Goal: Navigation & Orientation: Find specific page/section

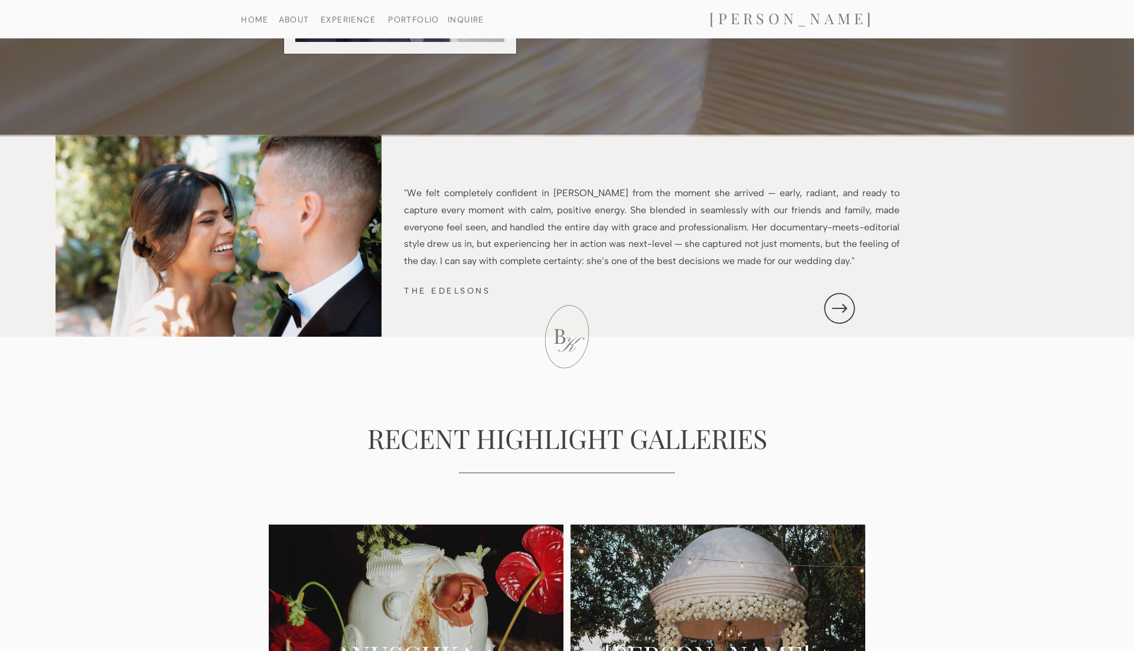
scroll to position [1867, 0]
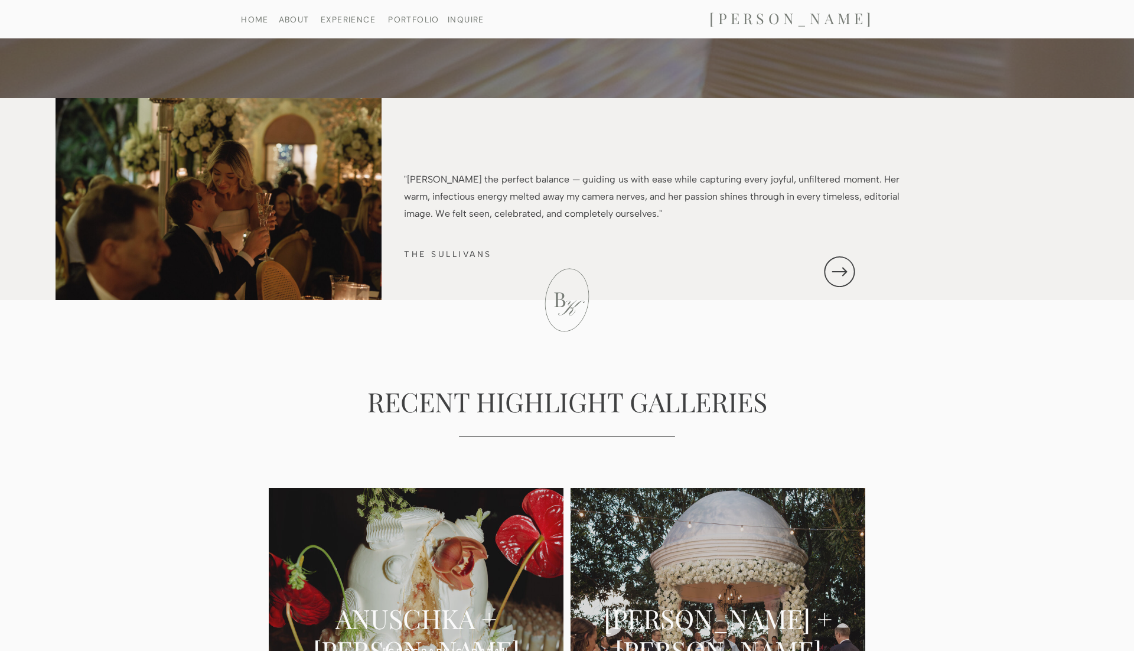
scroll to position [1867, 0]
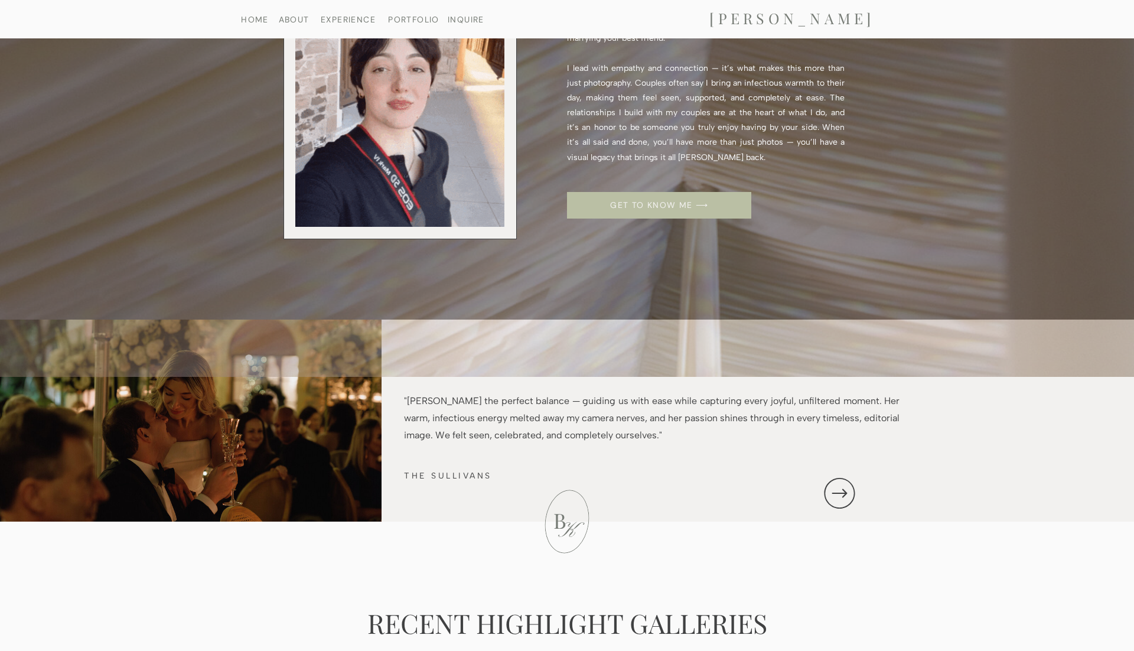
scroll to position [1708, 0]
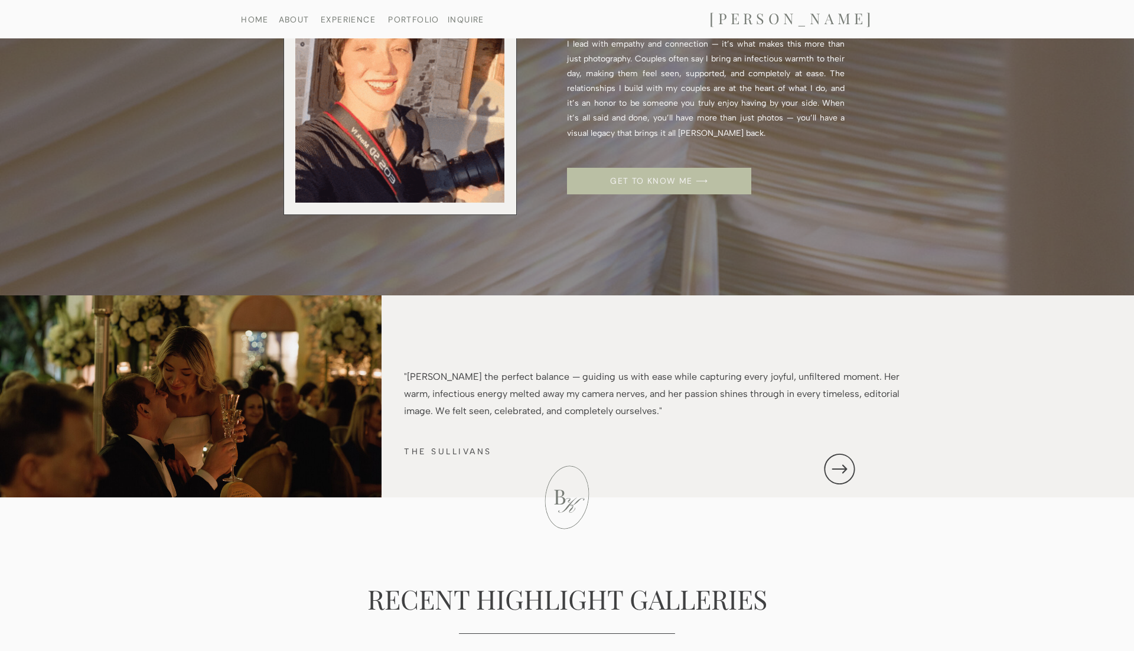
click at [845, 470] on icon at bounding box center [839, 469] width 15 height 9
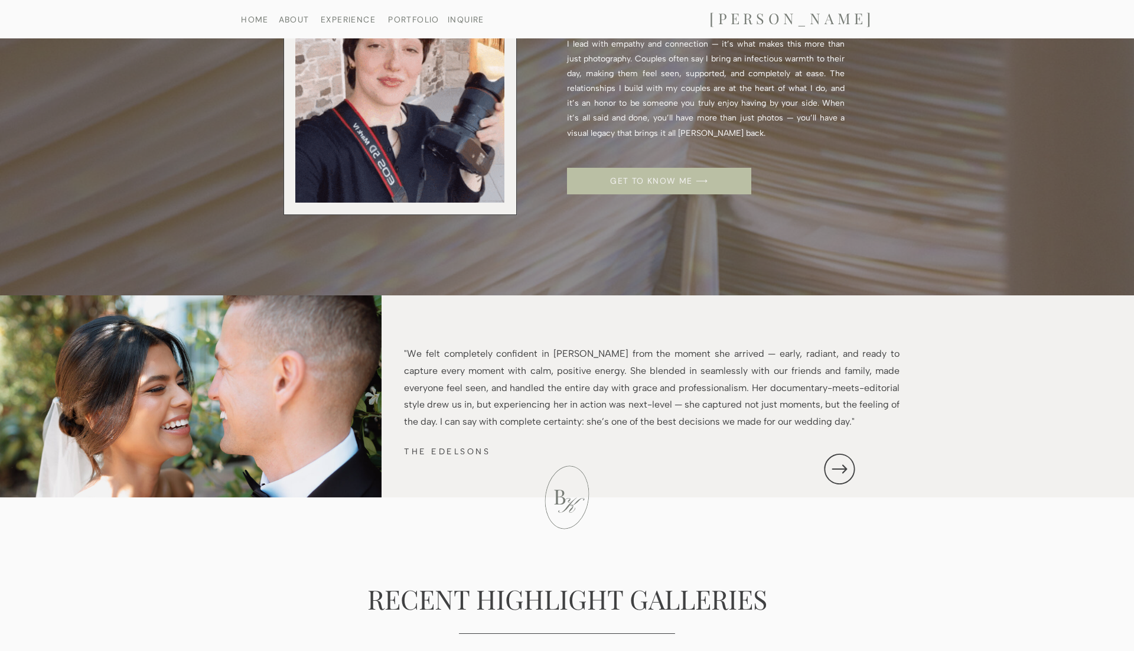
click at [845, 470] on icon at bounding box center [839, 469] width 15 height 9
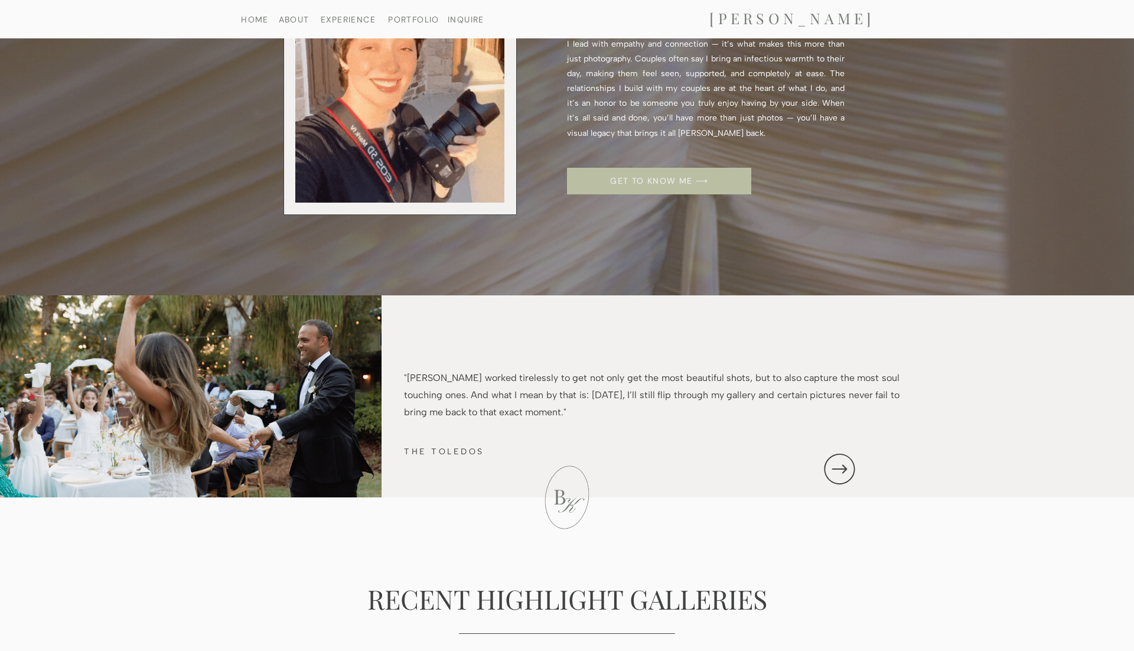
click at [845, 470] on icon at bounding box center [839, 469] width 15 height 9
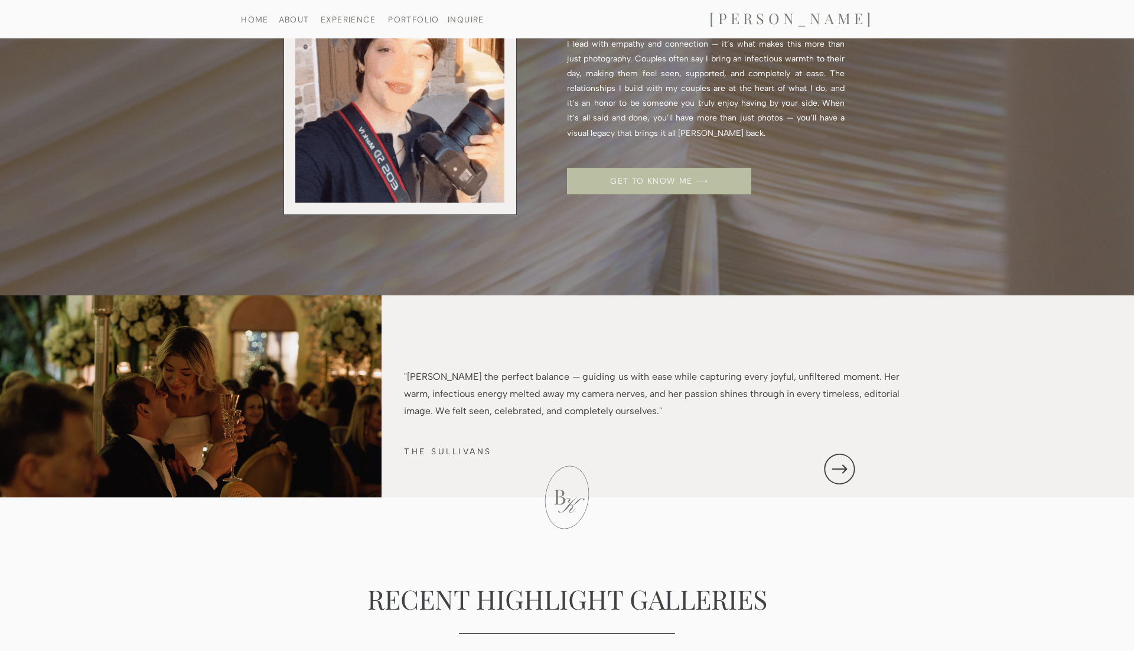
click at [845, 470] on icon at bounding box center [839, 469] width 15 height 9
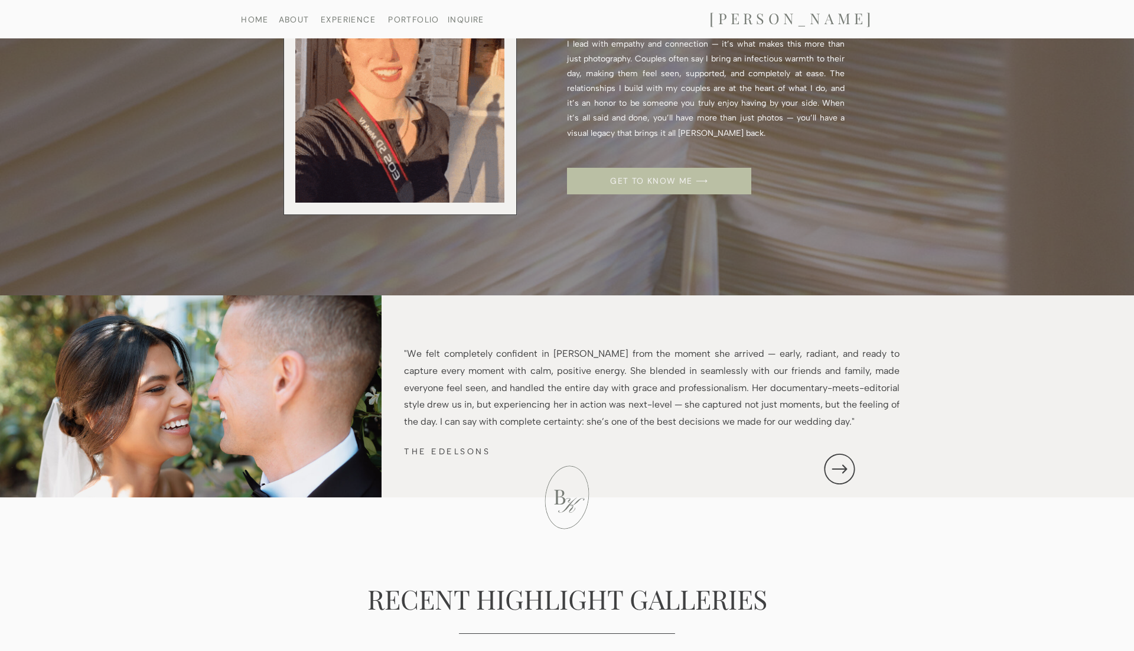
click at [845, 470] on icon at bounding box center [839, 469] width 15 height 9
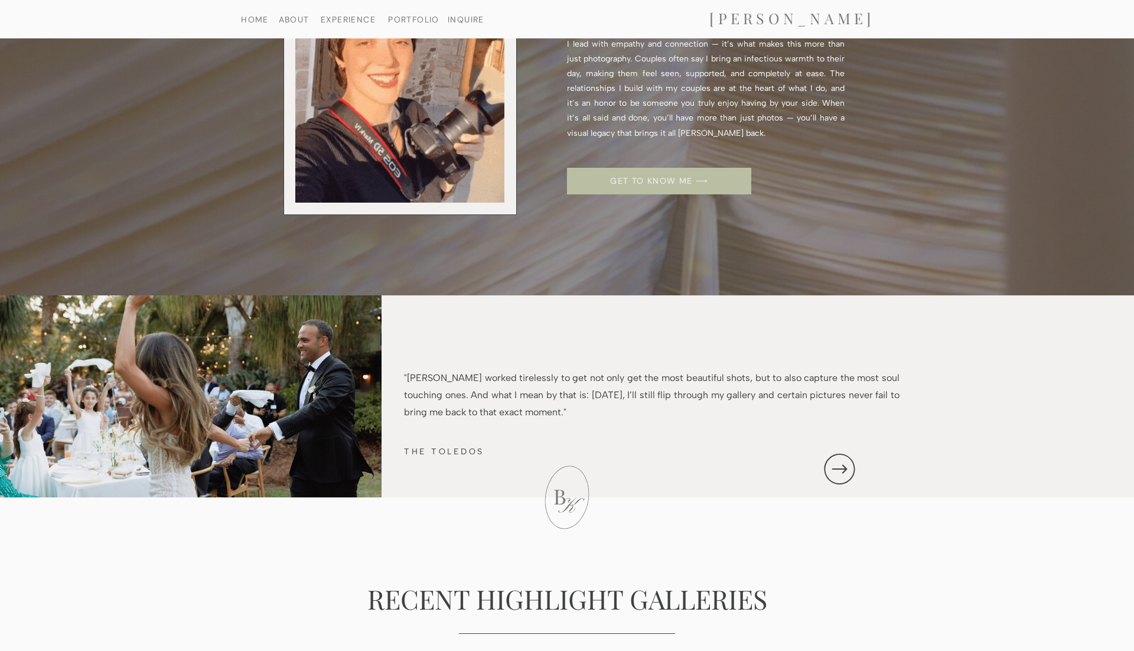
click at [845, 470] on icon at bounding box center [839, 469] width 15 height 9
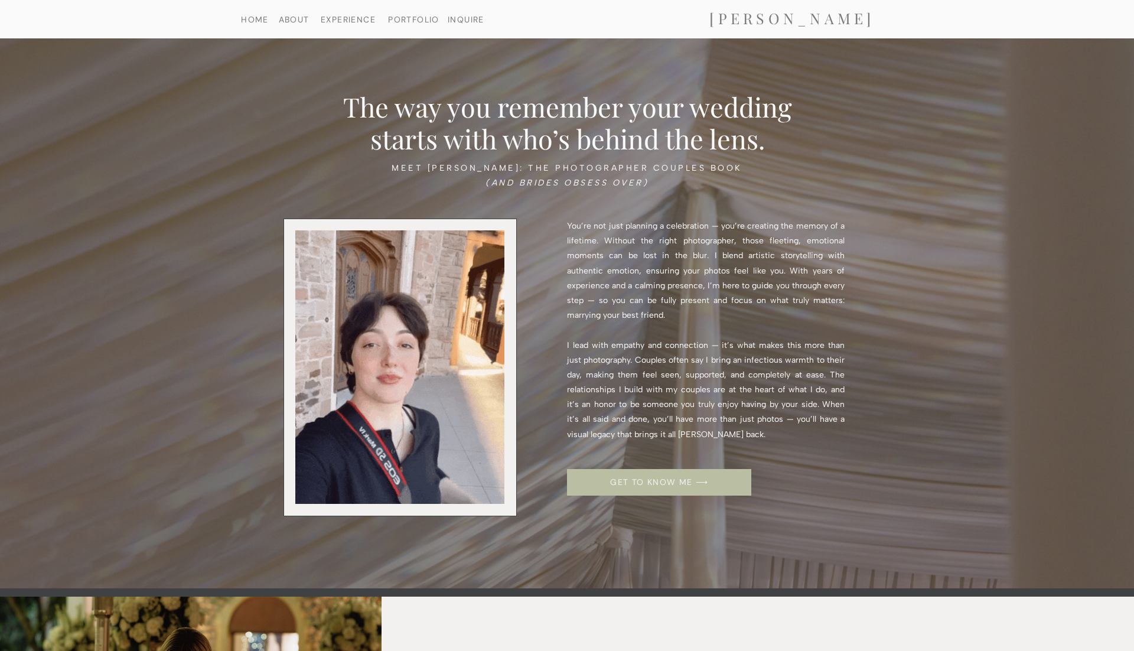
scroll to position [1391, 0]
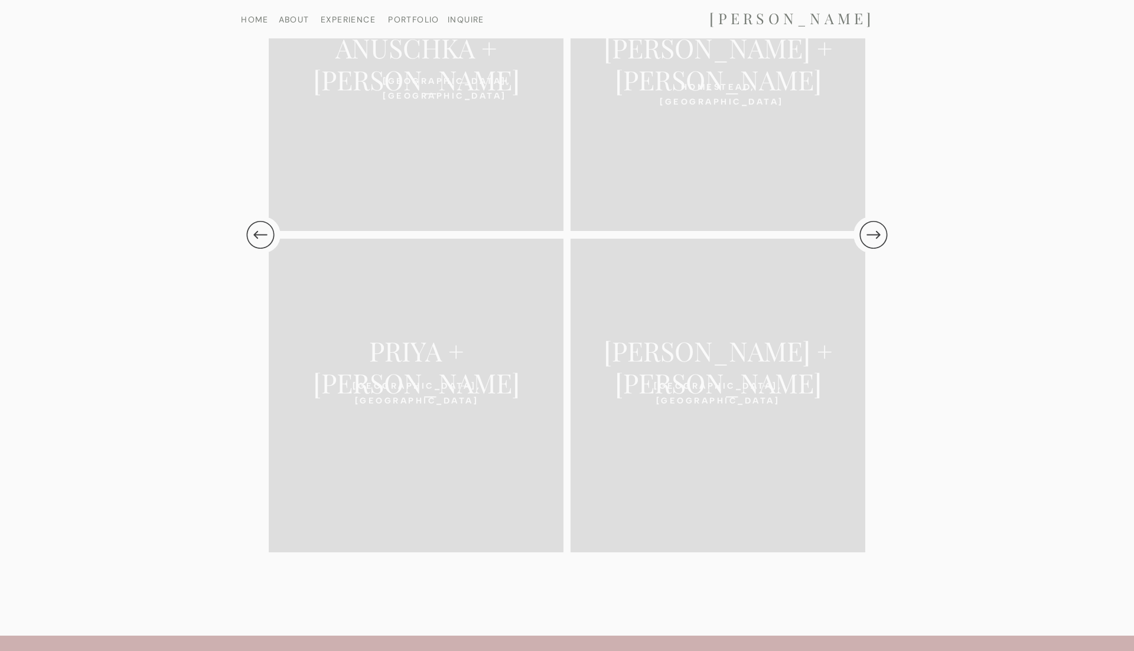
scroll to position [2492, 0]
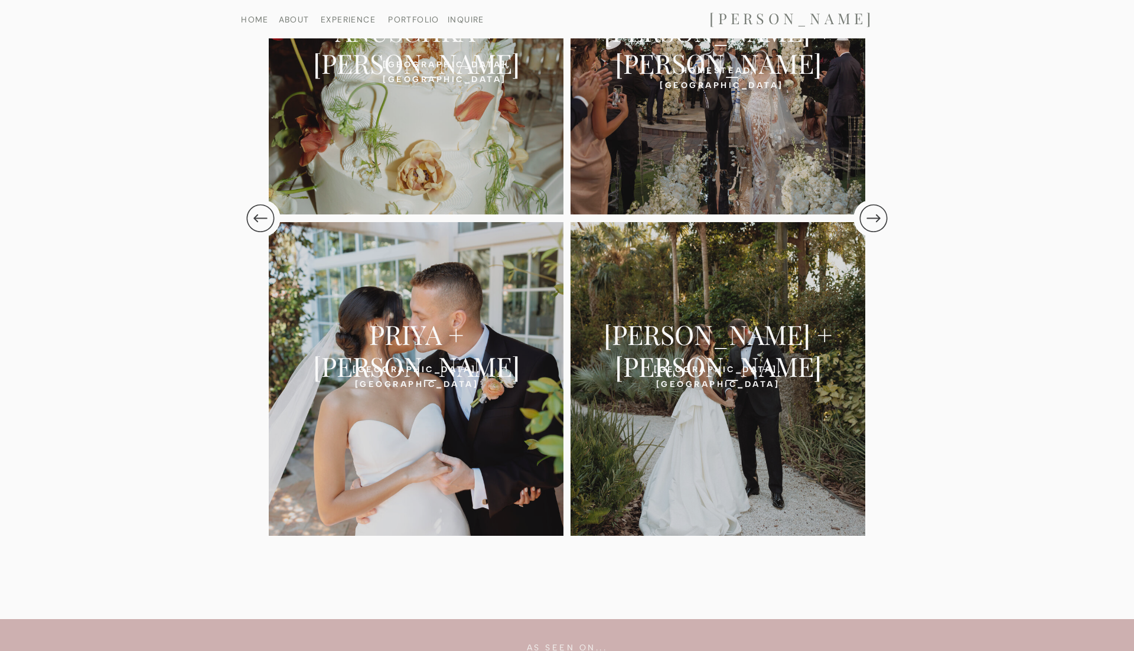
click at [878, 211] on icon at bounding box center [873, 218] width 33 height 40
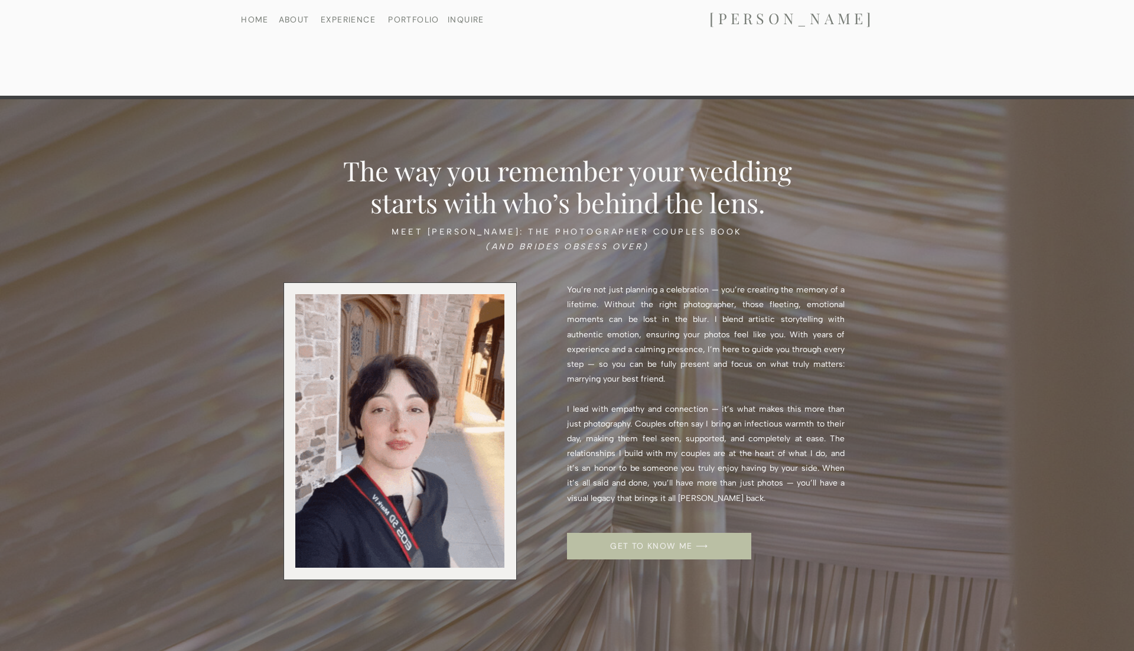
scroll to position [1349, 0]
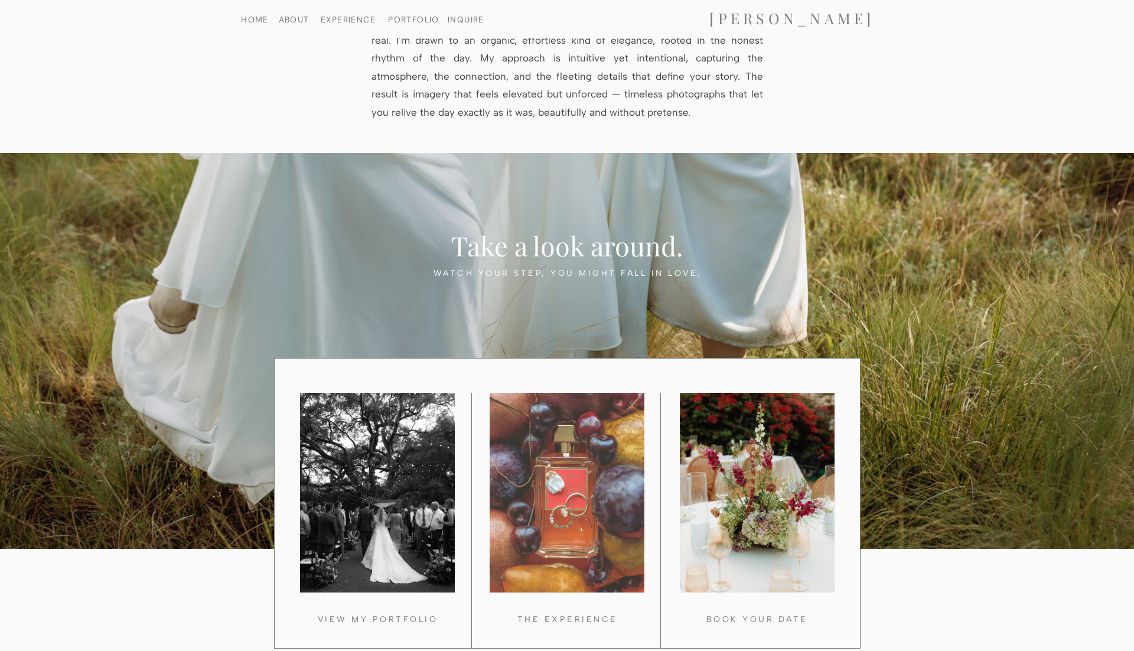
scroll to position [692, 0]
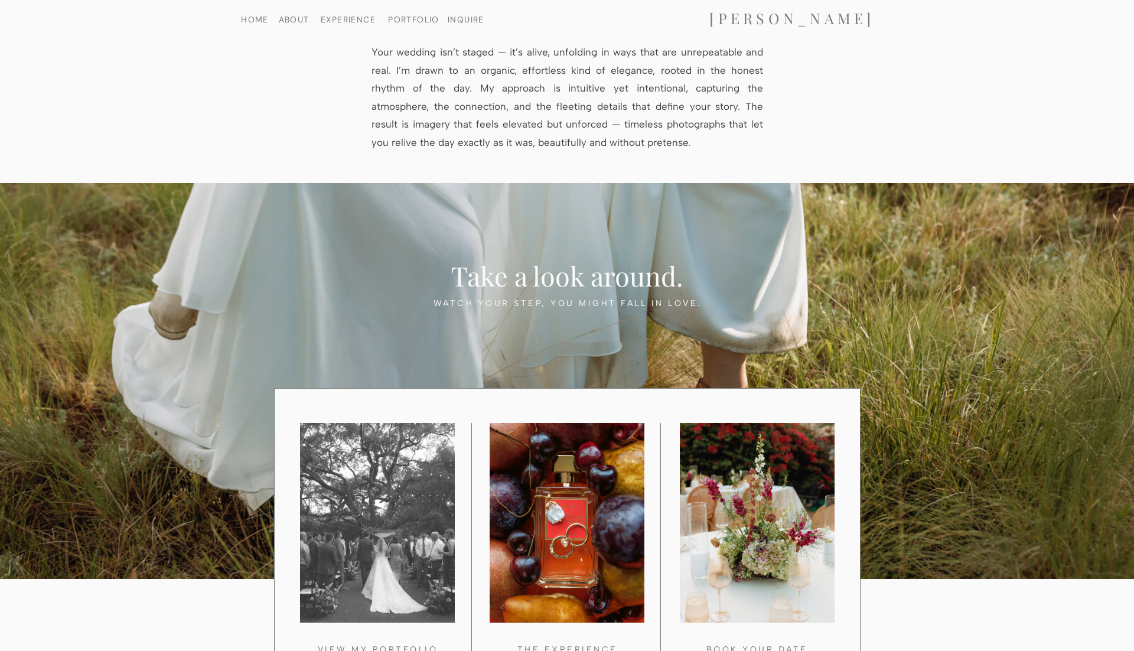
click at [391, 504] on div at bounding box center [377, 523] width 155 height 200
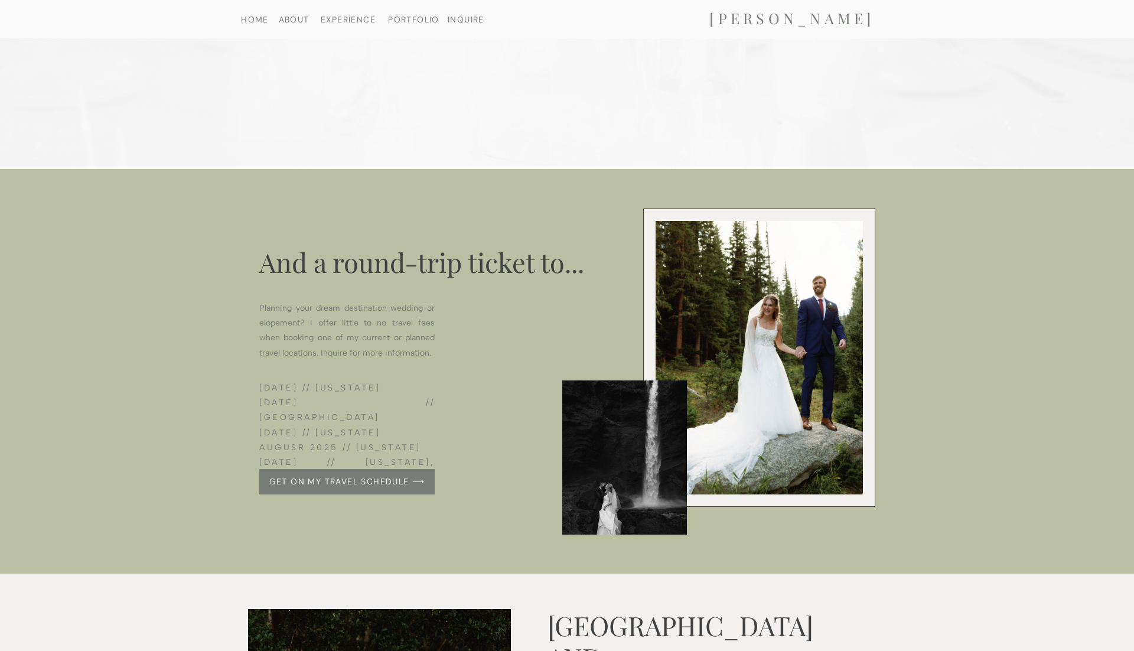
scroll to position [4159, 0]
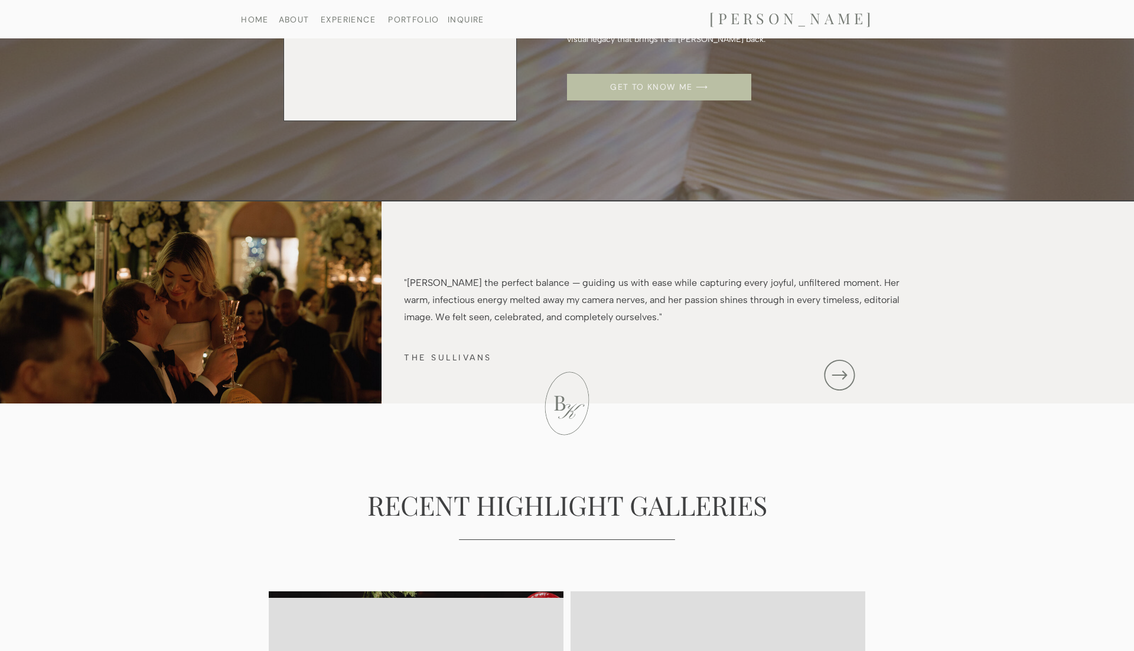
scroll to position [1804, 0]
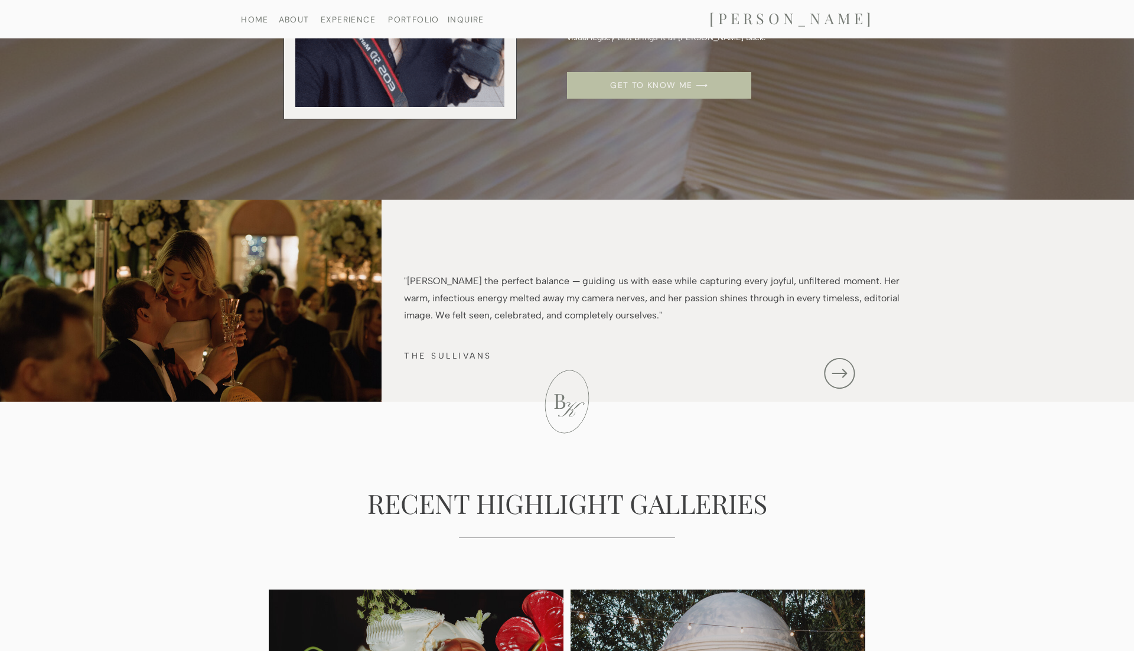
click at [846, 369] on icon at bounding box center [840, 373] width 42 height 37
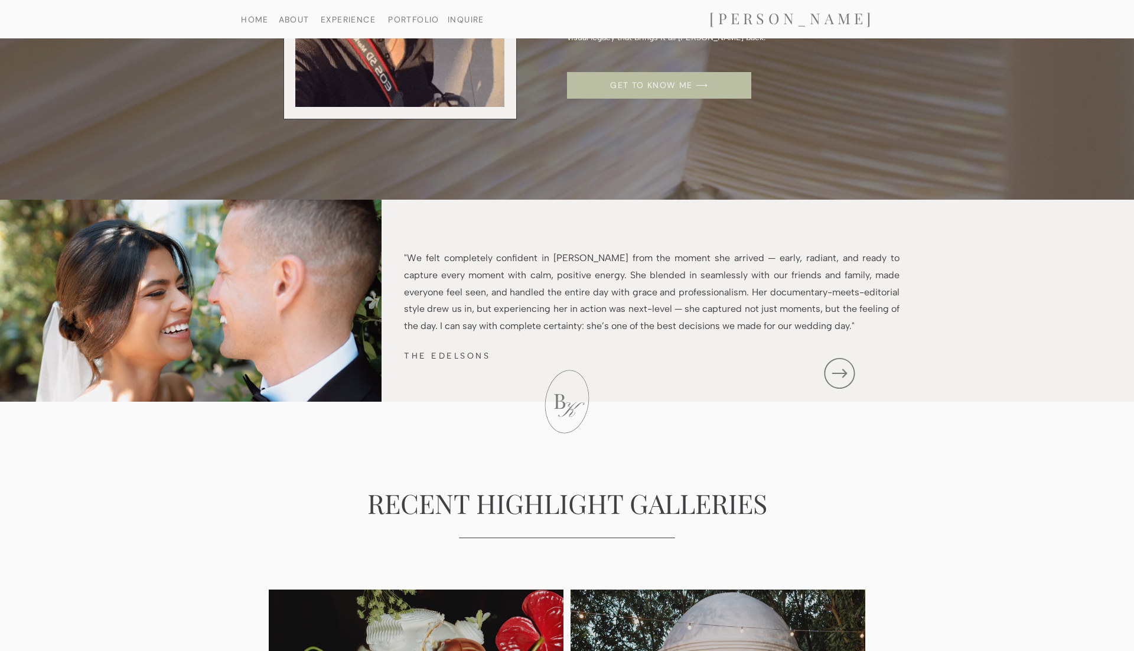
click at [846, 369] on icon at bounding box center [840, 373] width 42 height 37
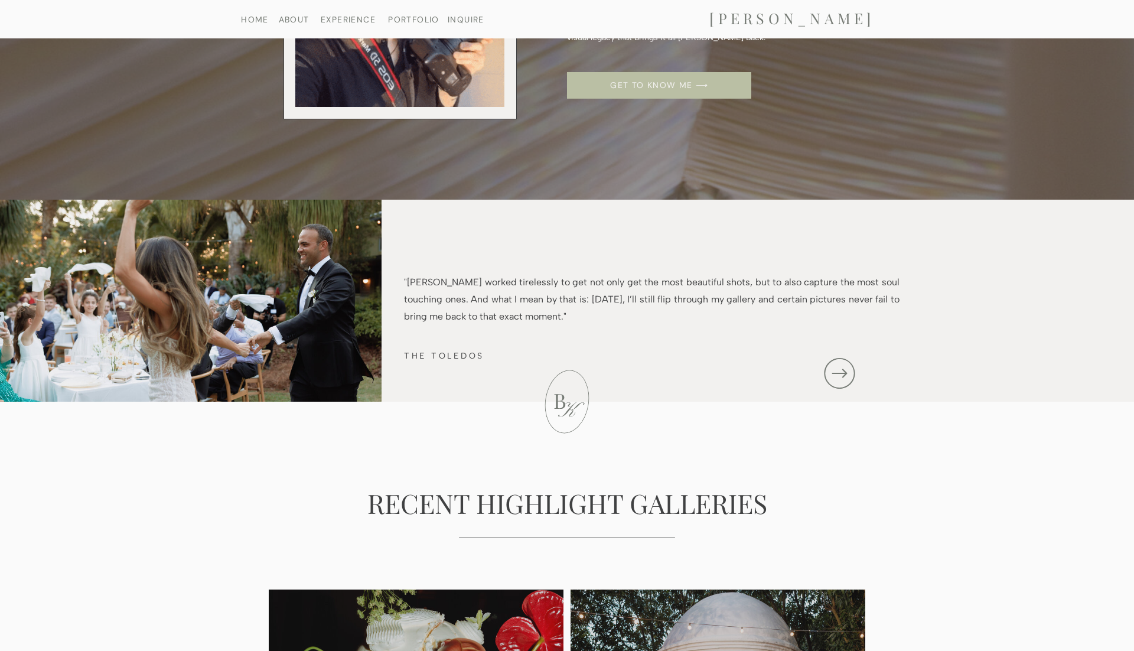
click at [846, 369] on icon at bounding box center [840, 373] width 42 height 37
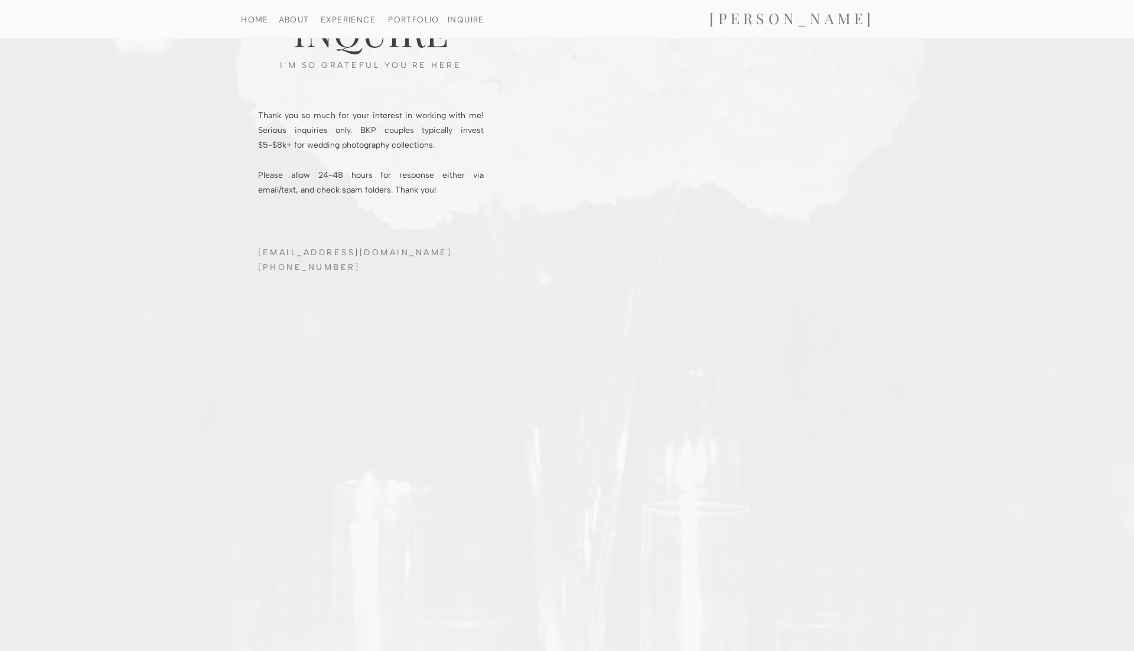
scroll to position [3362, 0]
